Goal: Information Seeking & Learning: Check status

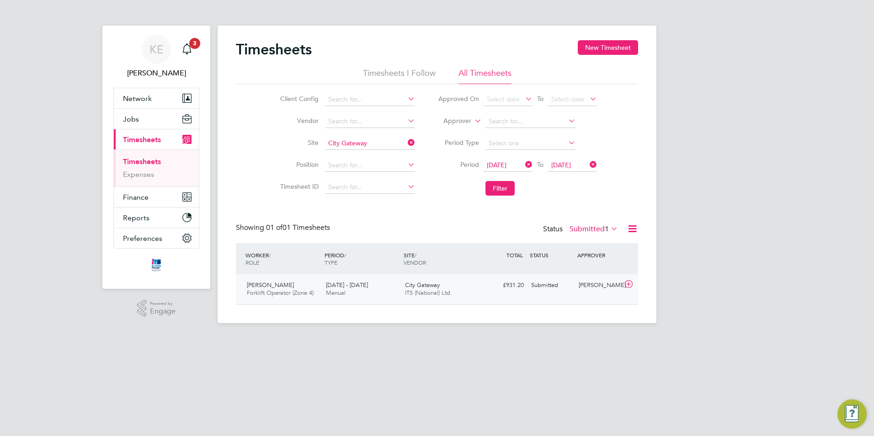
scroll to position [23, 80]
click at [499, 188] on button "Filter" at bounding box center [499, 188] width 29 height 15
click at [406, 144] on icon at bounding box center [406, 142] width 0 height 13
click at [502, 192] on button "Filter" at bounding box center [499, 188] width 29 height 15
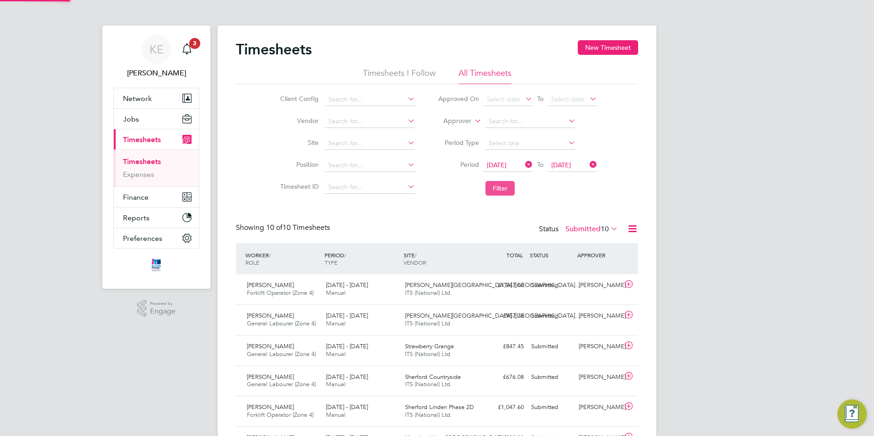
scroll to position [0, 0]
click at [578, 228] on label "Submitted 10" at bounding box center [591, 228] width 53 height 9
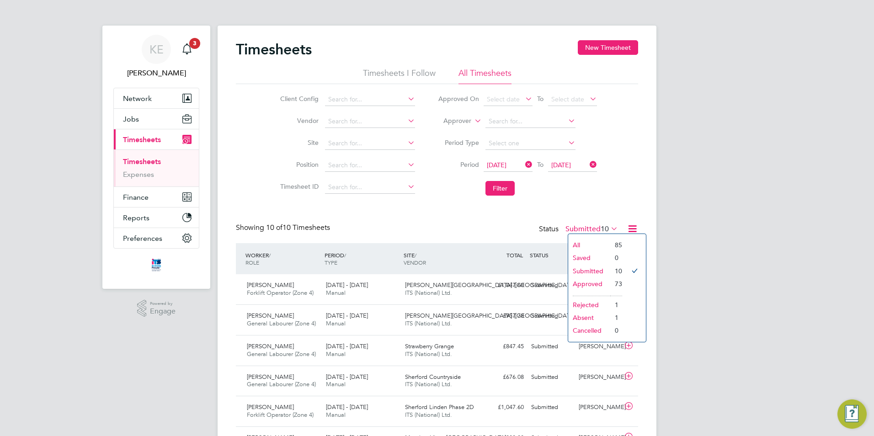
click at [586, 285] on li "Approved" at bounding box center [589, 283] width 42 height 13
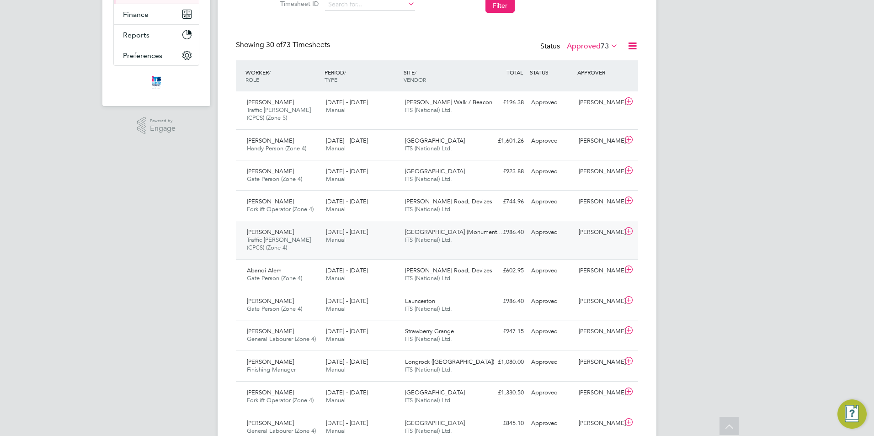
click at [310, 243] on div "[PERSON_NAME] Traffic [PERSON_NAME] (CPCS) (Zone 4) [DATE] - [DATE]" at bounding box center [282, 240] width 79 height 31
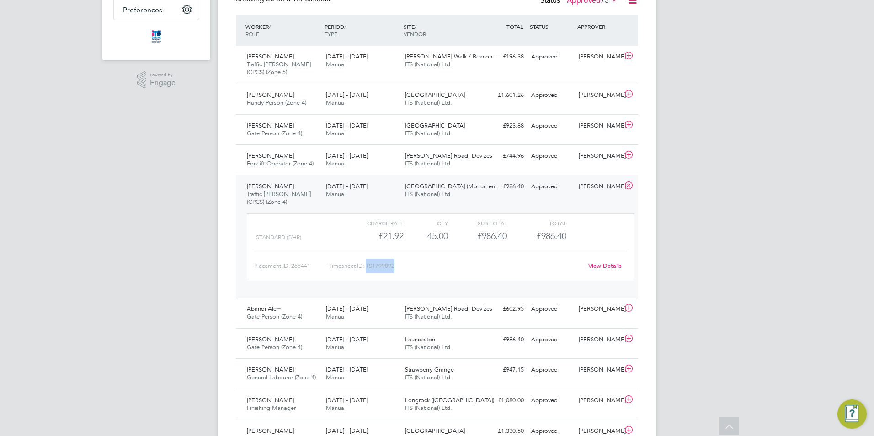
drag, startPoint x: 400, startPoint y: 269, endPoint x: 368, endPoint y: 265, distance: 32.2
click at [368, 265] on div "Timesheet ID: TS1799892" at bounding box center [456, 266] width 254 height 15
copy div "TS1799892"
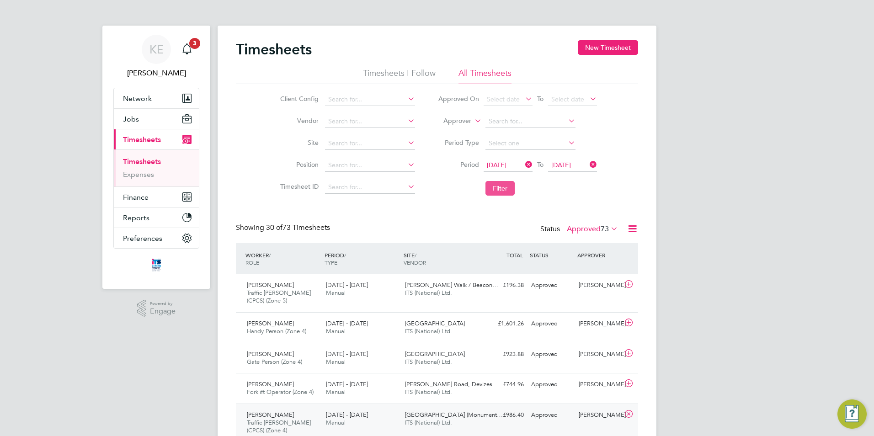
click at [504, 191] on button "Filter" at bounding box center [499, 188] width 29 height 15
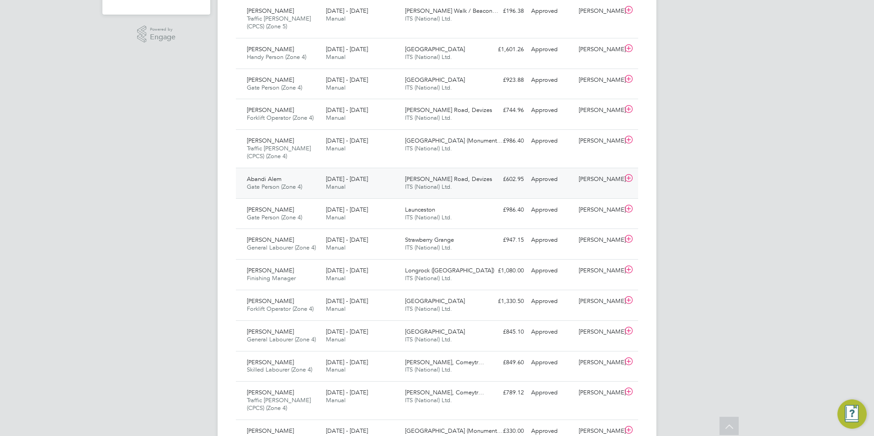
click at [331, 188] on span "Manual" at bounding box center [336, 187] width 20 height 8
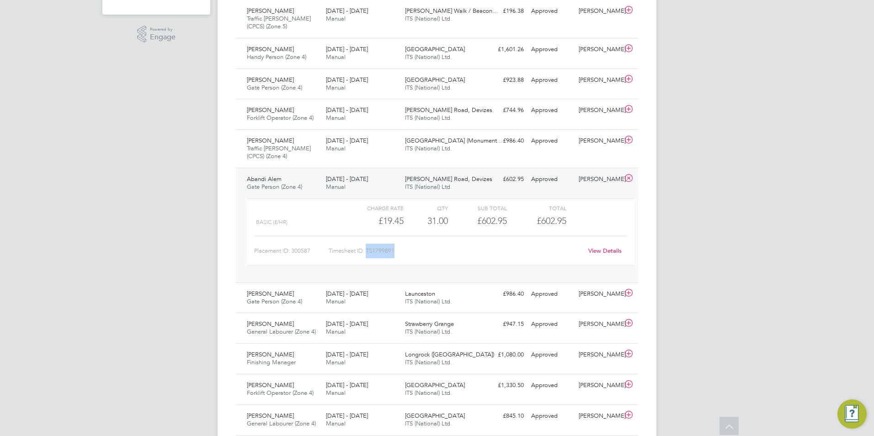
drag, startPoint x: 399, startPoint y: 251, endPoint x: 367, endPoint y: 252, distance: 32.0
click at [367, 252] on div "Timesheet ID: TS1799891" at bounding box center [456, 251] width 254 height 15
copy div "TS1799891"
click at [630, 179] on icon at bounding box center [628, 178] width 11 height 7
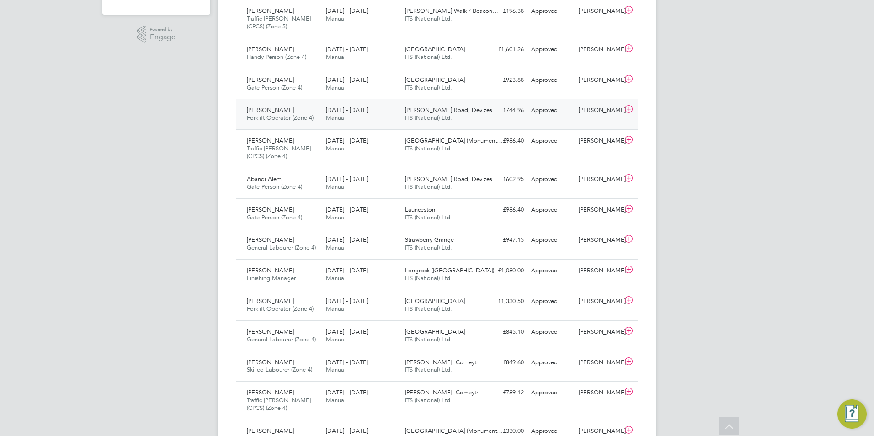
click at [275, 115] on span "Forklift Operator (Zone 4)" at bounding box center [280, 118] width 67 height 8
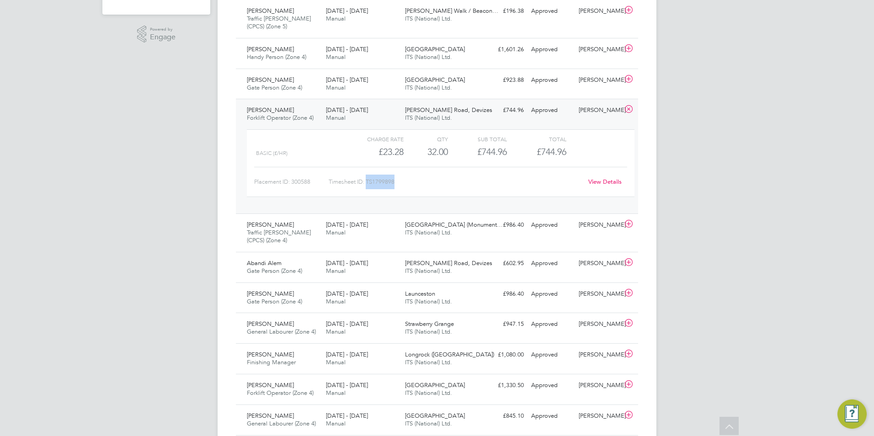
drag, startPoint x: 396, startPoint y: 183, endPoint x: 367, endPoint y: 182, distance: 28.8
click at [367, 182] on div "Timesheet ID: TS1799898" at bounding box center [456, 182] width 254 height 15
copy div "TS1799898"
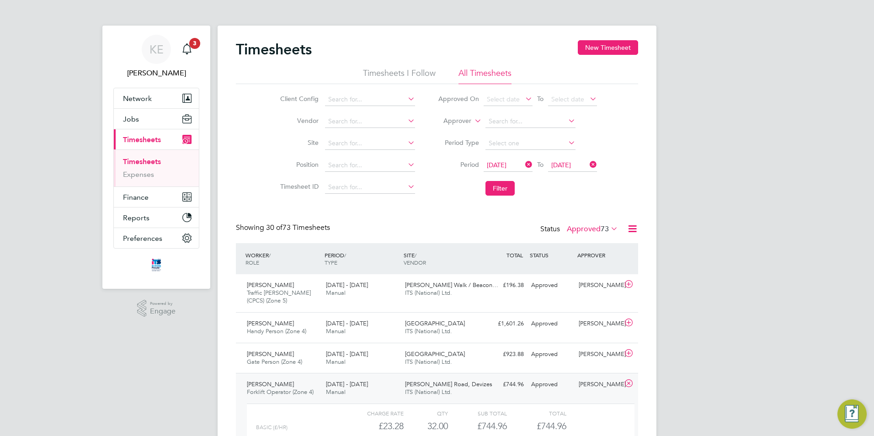
click at [523, 167] on icon at bounding box center [523, 164] width 0 height 13
click at [337, 143] on input at bounding box center [370, 143] width 90 height 13
drag, startPoint x: 348, startPoint y: 154, endPoint x: 375, endPoint y: 164, distance: 28.8
click at [348, 154] on b "[PERSON_NAME]" at bounding box center [354, 156] width 53 height 8
type input "[PERSON_NAME] Road, Devizes"
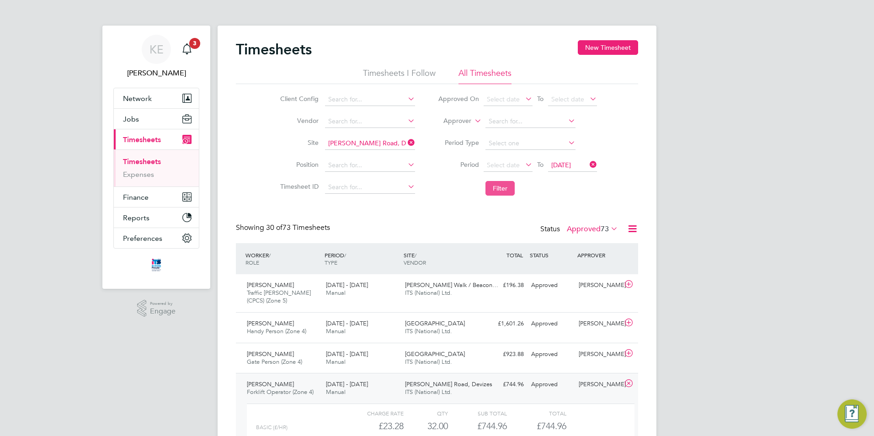
click at [492, 189] on button "Filter" at bounding box center [499, 188] width 29 height 15
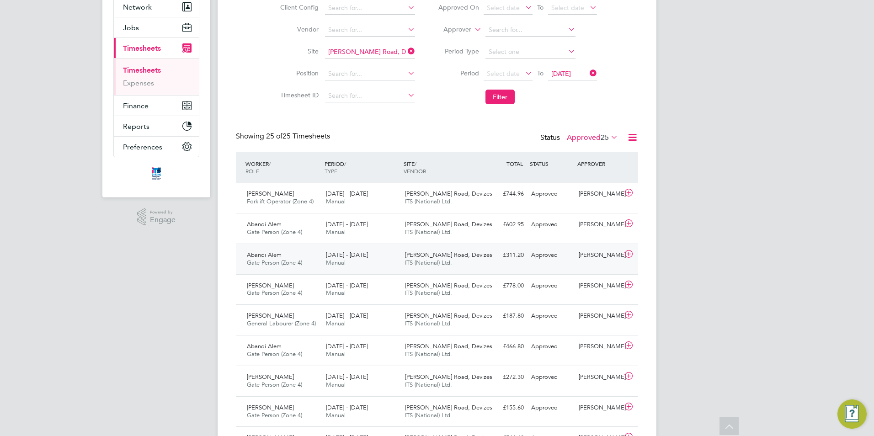
click at [349, 261] on div "[DATE] - [DATE] Manual" at bounding box center [361, 259] width 79 height 23
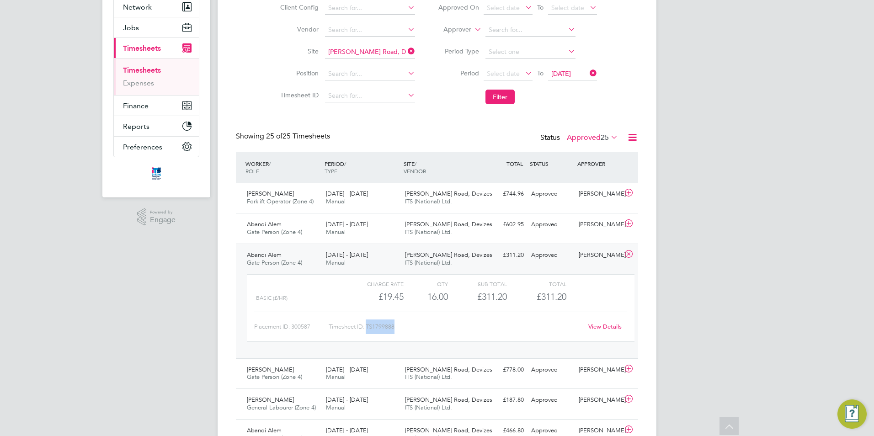
drag, startPoint x: 402, startPoint y: 331, endPoint x: 366, endPoint y: 327, distance: 35.4
click at [366, 327] on div "Timesheet ID: TS1799888" at bounding box center [456, 326] width 254 height 15
copy div "TS1799888"
click at [406, 50] on icon at bounding box center [406, 51] width 0 height 13
click at [354, 56] on input at bounding box center [370, 52] width 90 height 13
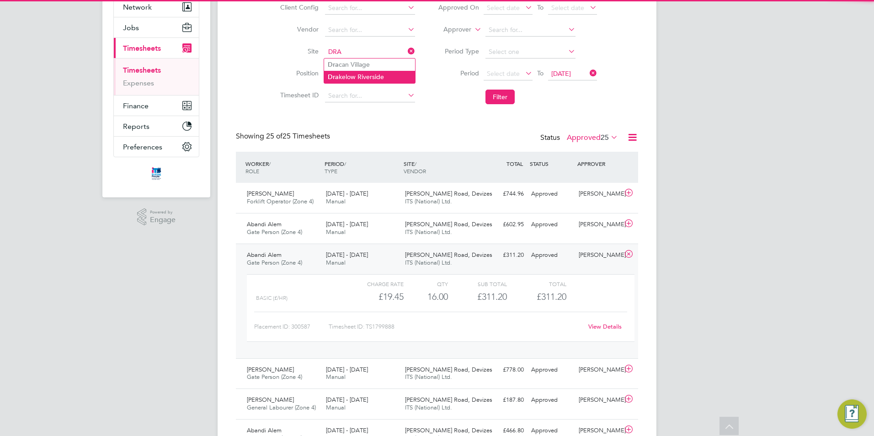
click at [353, 73] on li "Dra kelow Riverside" at bounding box center [369, 77] width 91 height 12
type input "Drakelow Riverside"
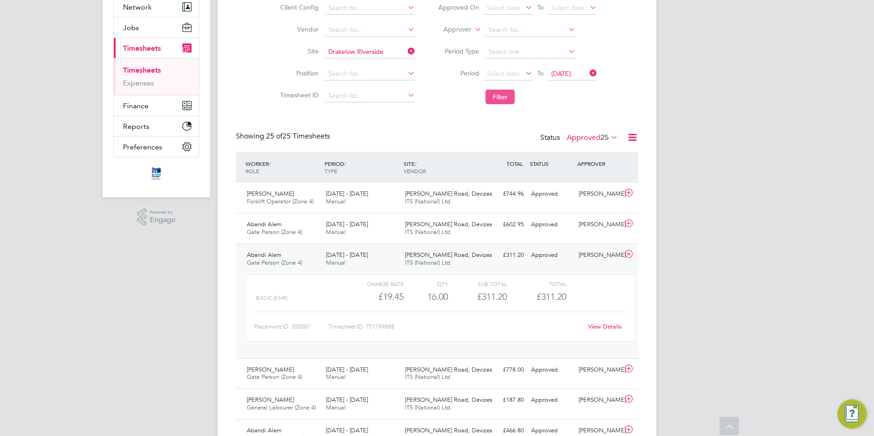
click at [494, 99] on button "Filter" at bounding box center [499, 97] width 29 height 15
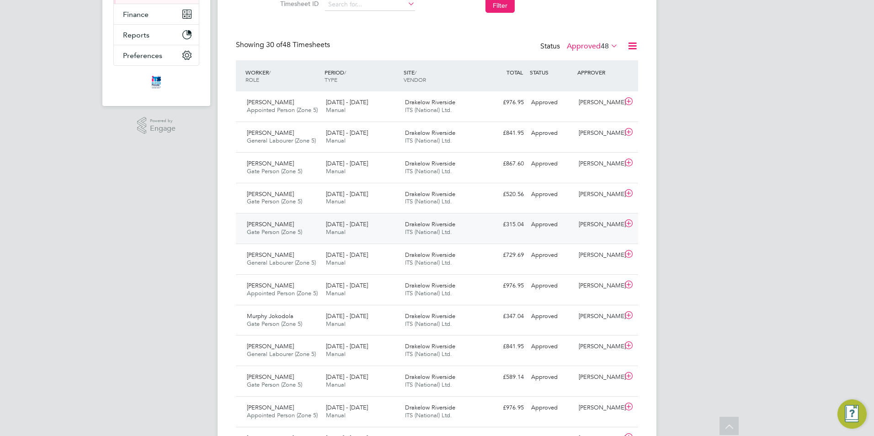
click at [294, 231] on span "Gate Person (Zone 5)" at bounding box center [274, 232] width 55 height 8
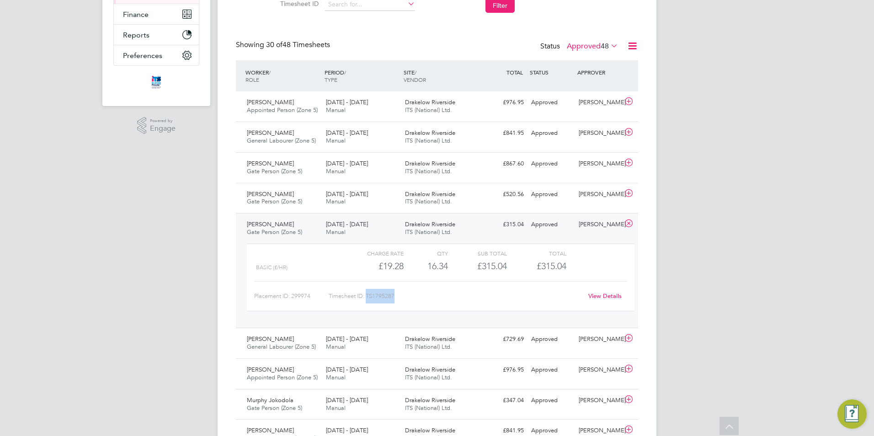
drag, startPoint x: 395, startPoint y: 296, endPoint x: 366, endPoint y: 295, distance: 28.8
click at [366, 295] on div "Timesheet ID: TS1795287" at bounding box center [456, 296] width 254 height 15
copy div "TS1795287"
